Goal: Task Accomplishment & Management: Use online tool/utility

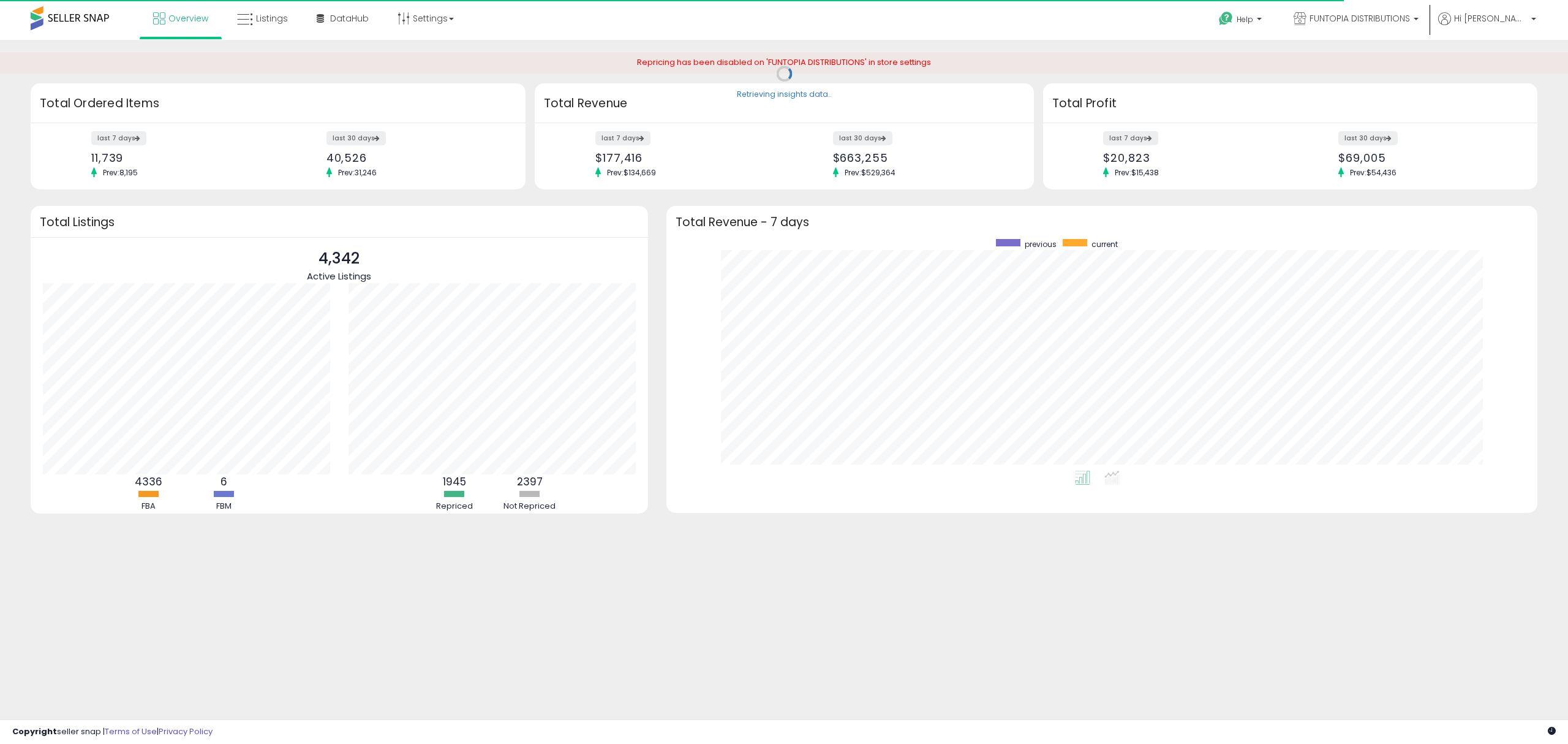
scroll to position [231, 846]
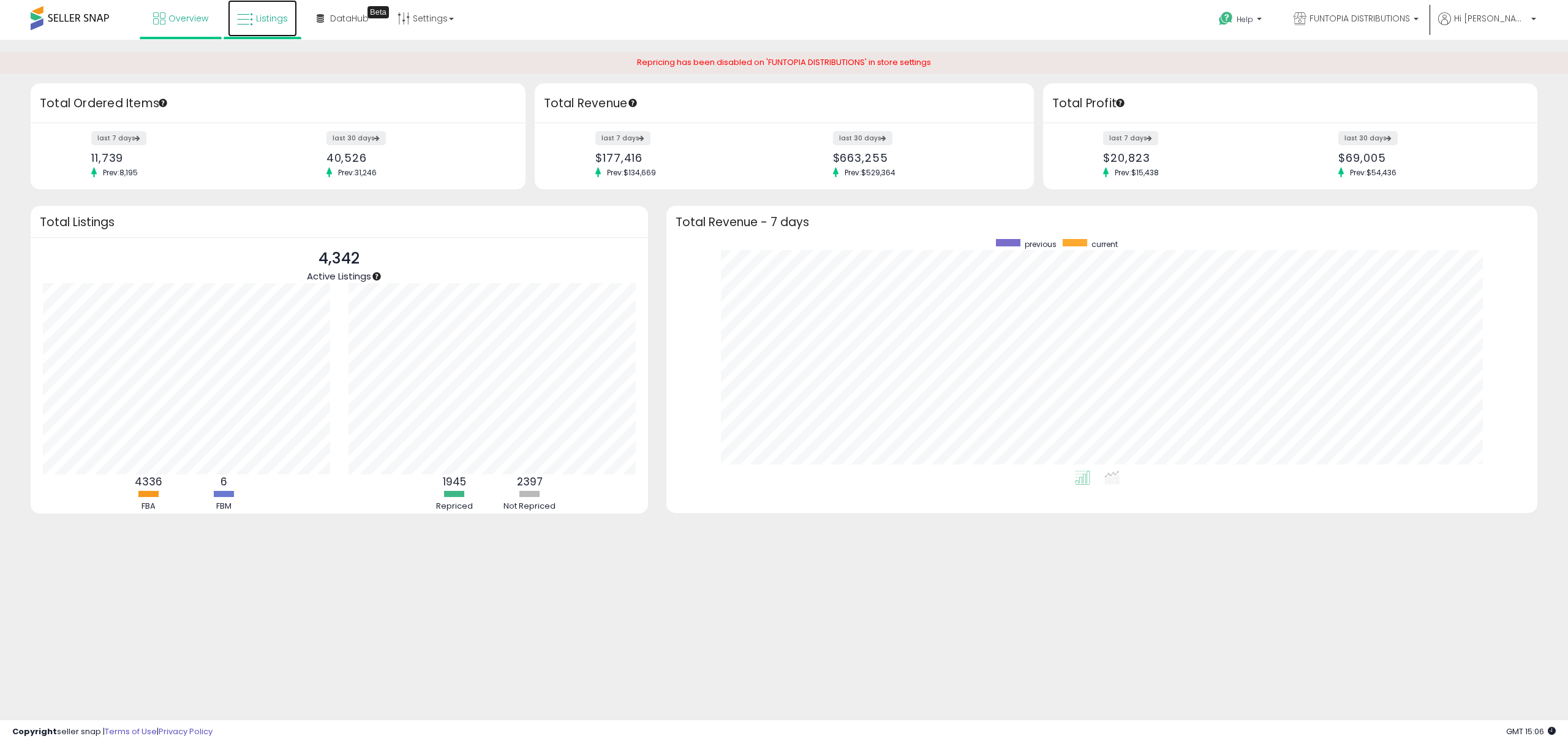
click at [253, 22] on link "Listings" at bounding box center [262, 18] width 69 height 37
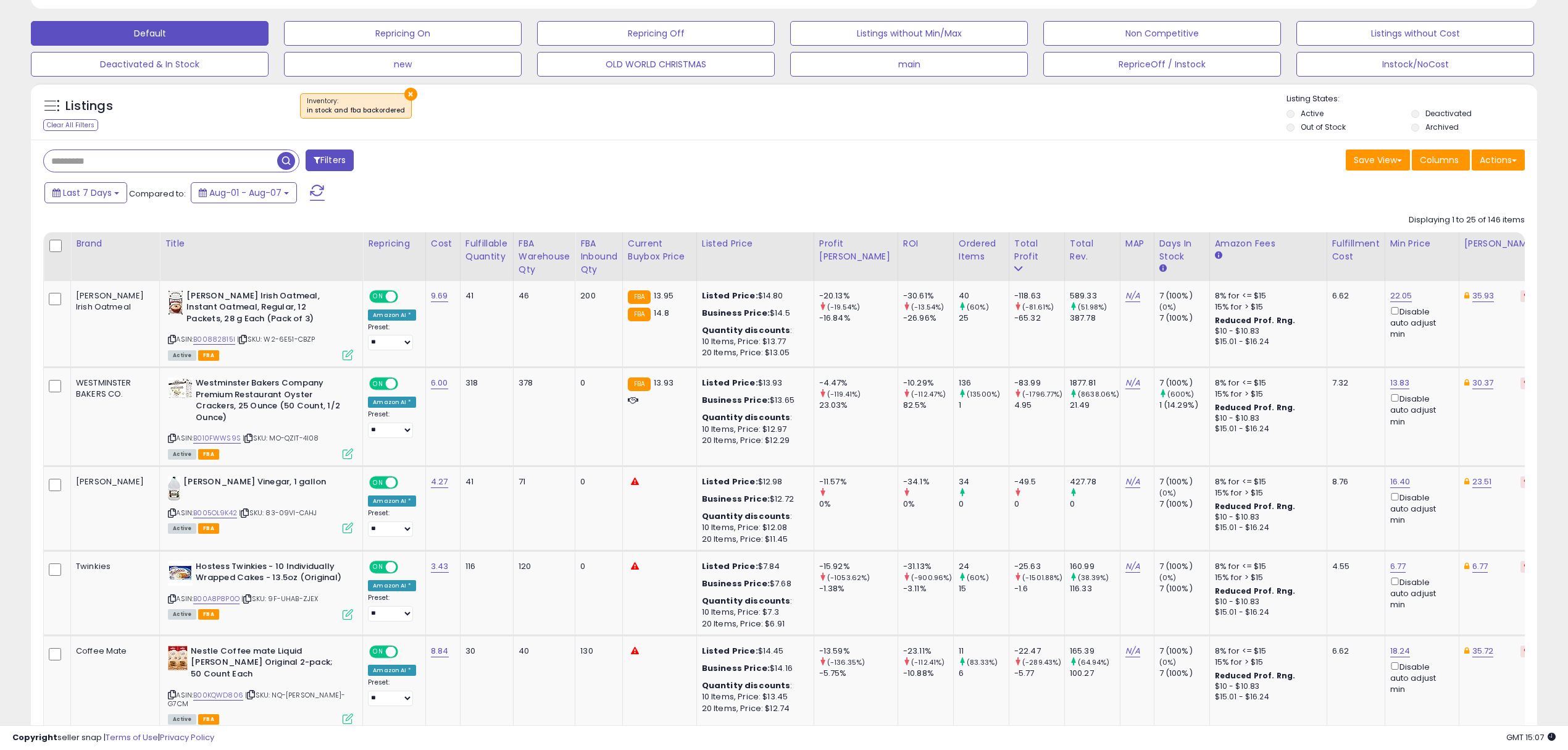
scroll to position [412, 0]
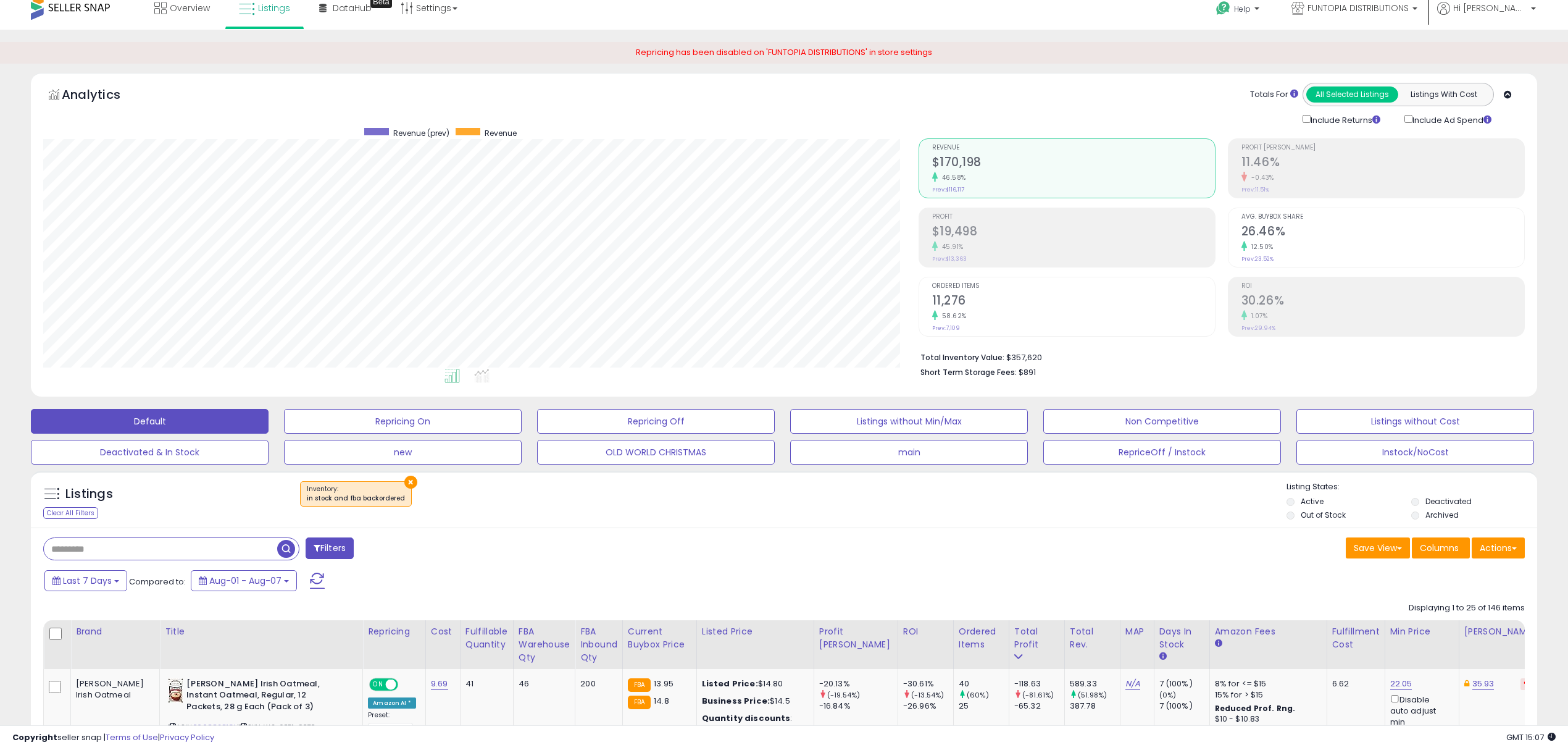
scroll to position [0, 0]
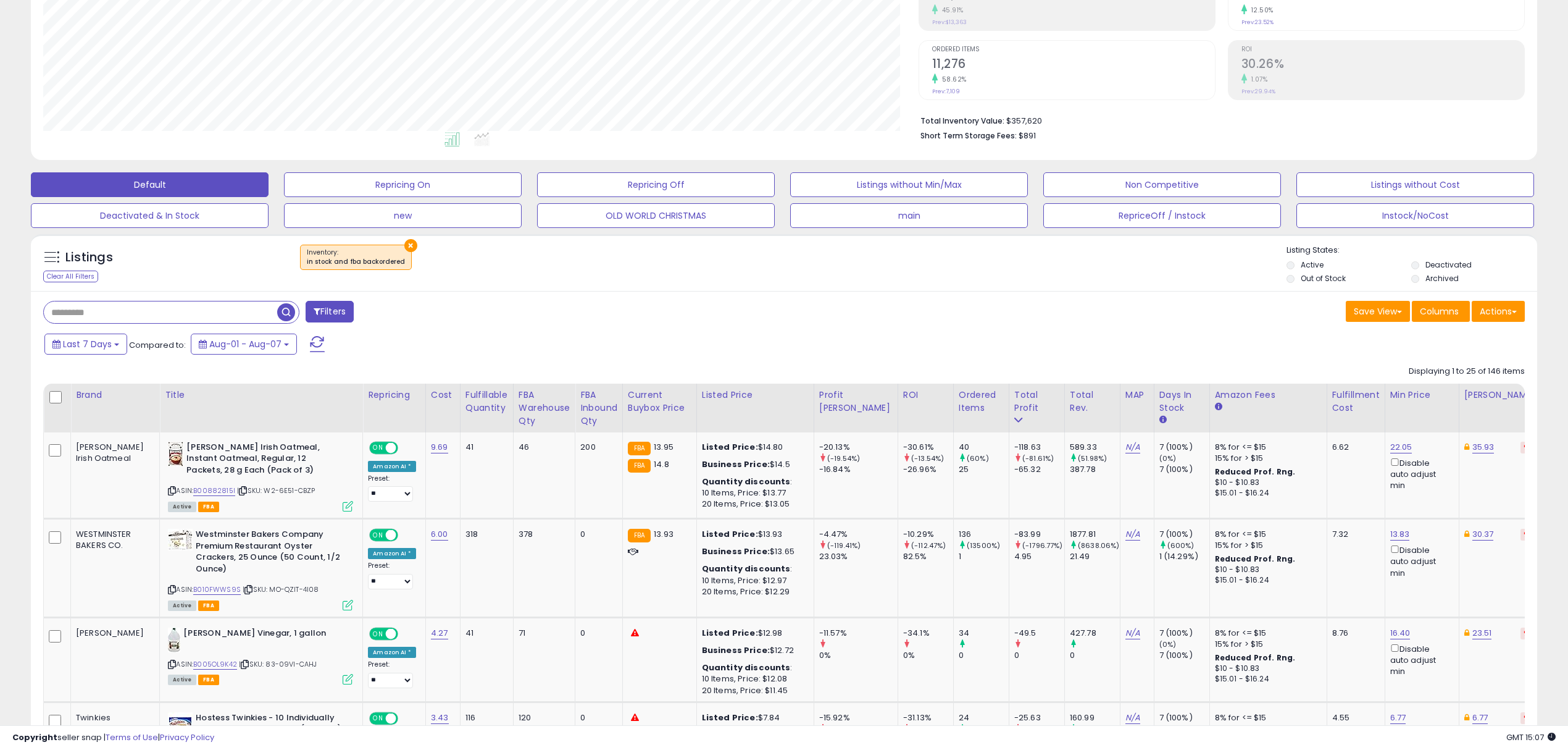
click at [408, 241] on button "×" at bounding box center [411, 246] width 13 height 13
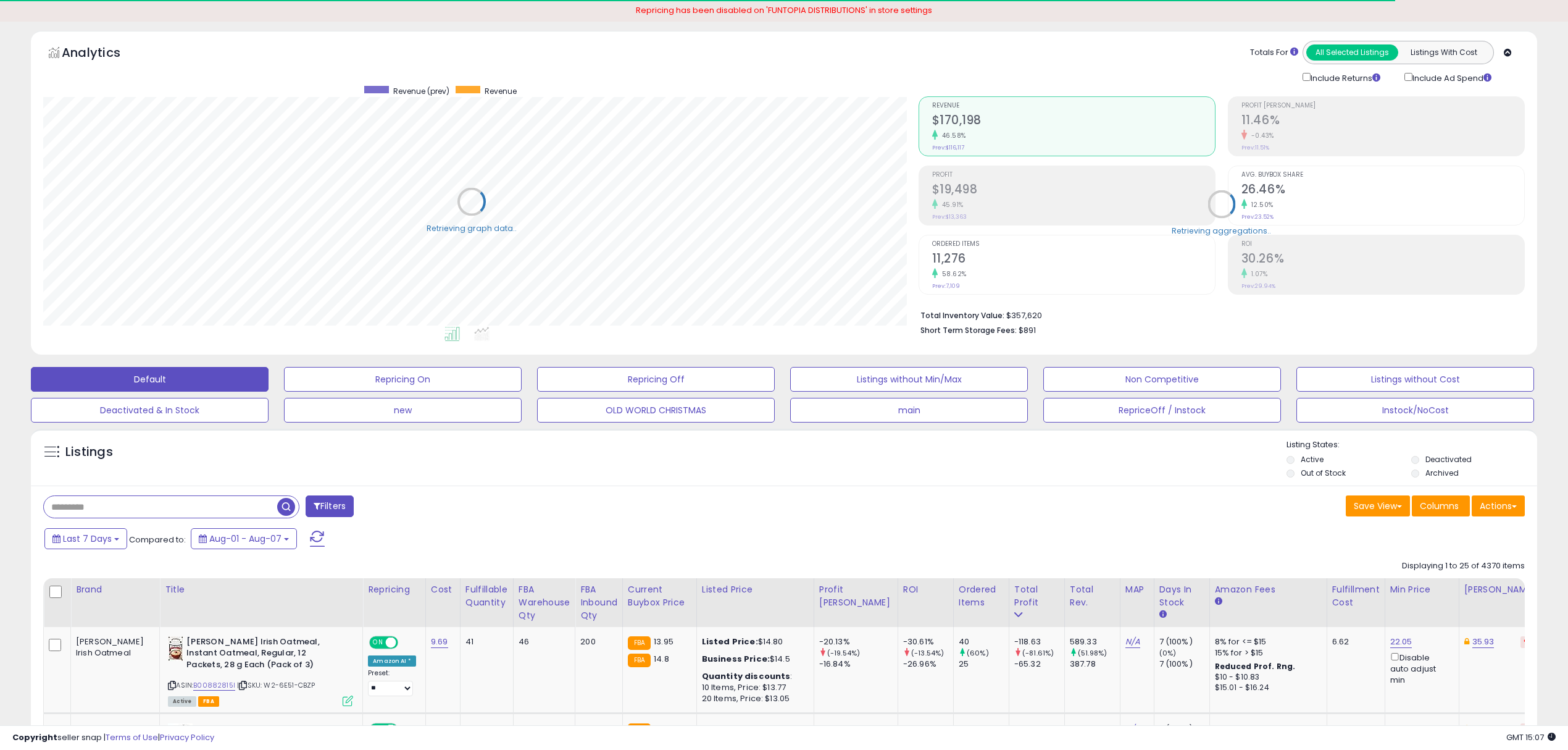
scroll to position [617578, 616602]
click at [1495, 509] on button "Actions" at bounding box center [1498, 506] width 53 height 21
click at [1467, 558] on link "Export Visible Columns" at bounding box center [1448, 563] width 135 height 19
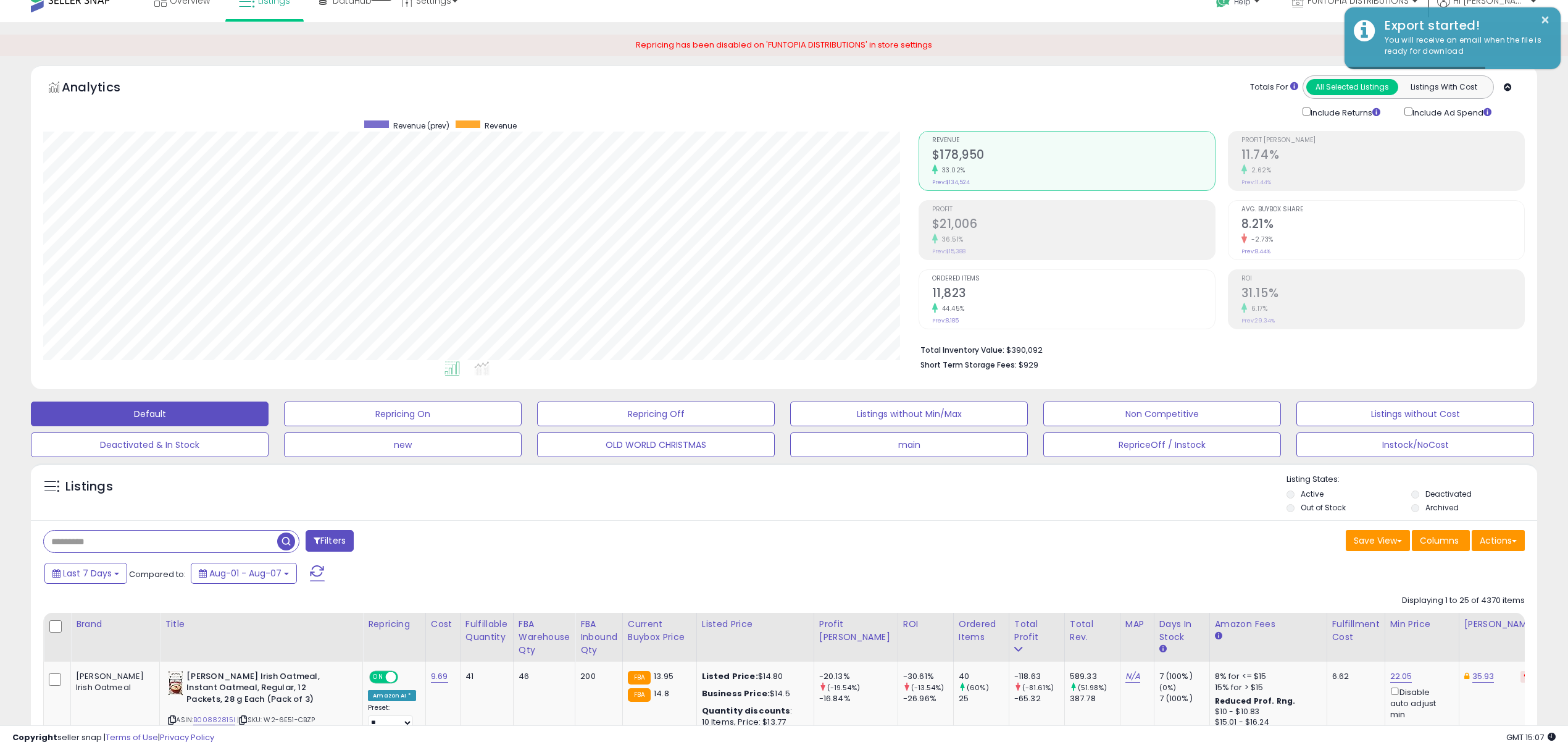
scroll to position [0, 0]
